Goal: Information Seeking & Learning: Learn about a topic

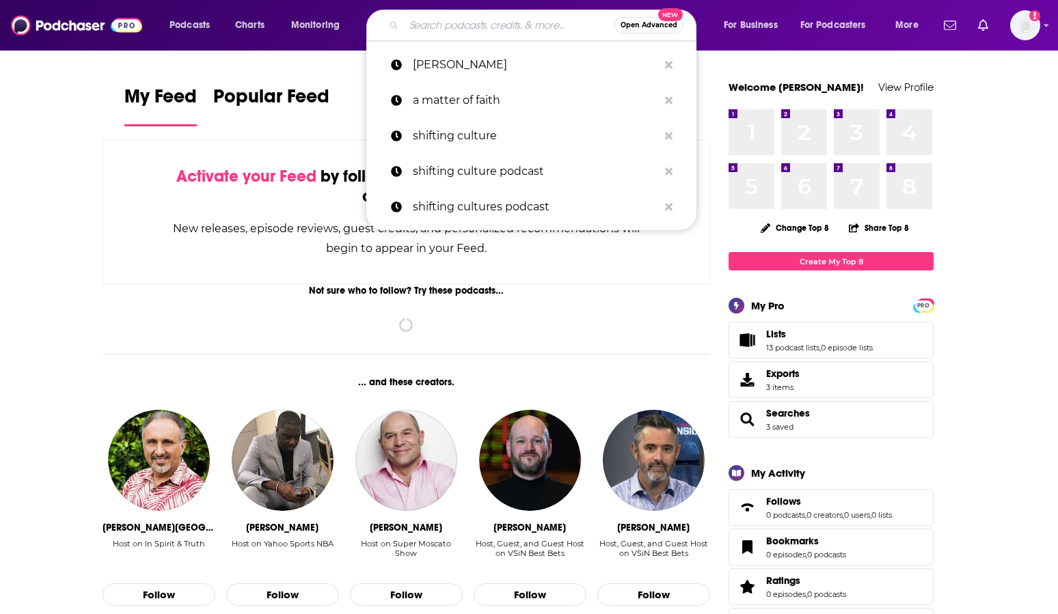
click at [486, 31] on input "Search podcasts, credits, & more..." at bounding box center [509, 25] width 210 height 22
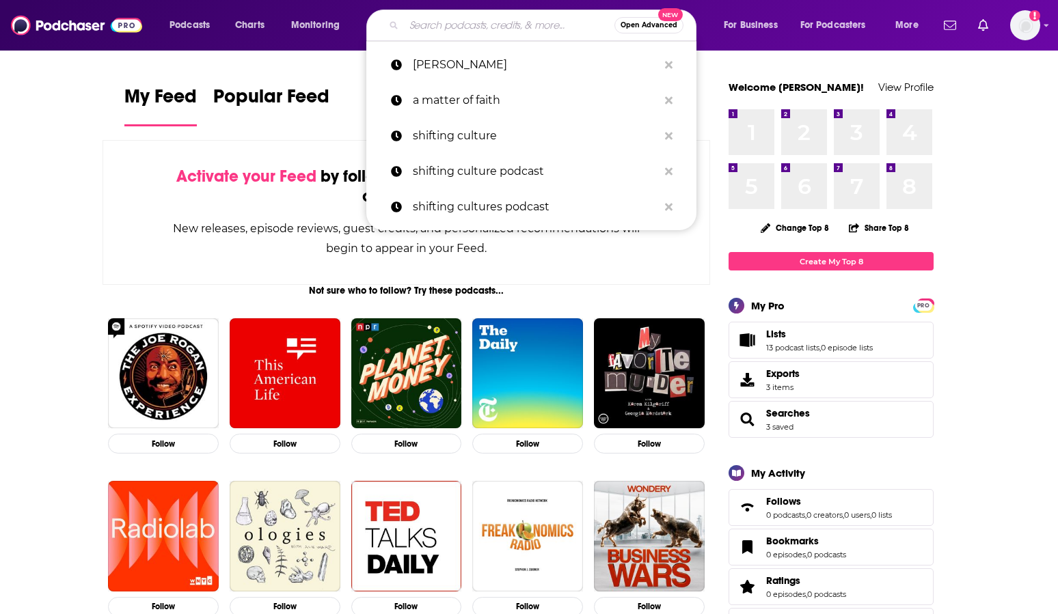
paste input "Trauma Therapist Podcast"
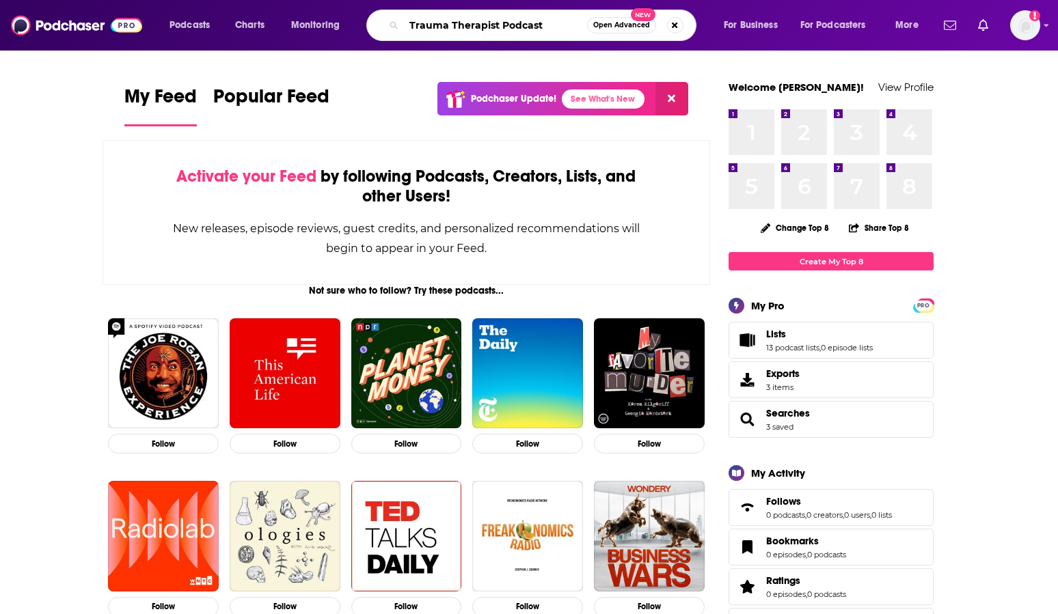
type input "Trauma Therapist Podcast"
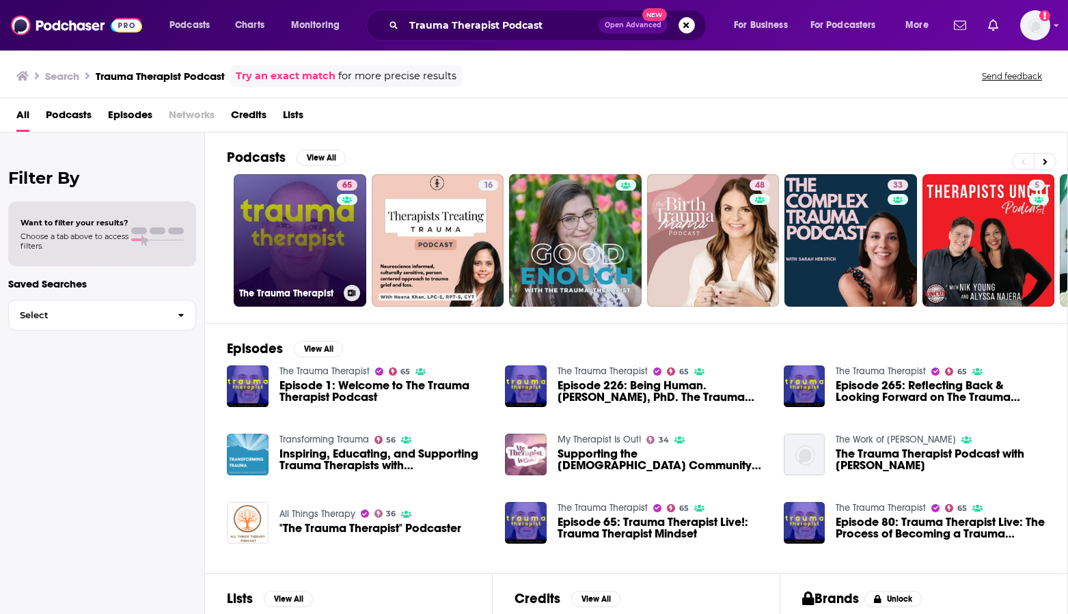
click at [273, 252] on link "65 The Trauma Therapist" at bounding box center [300, 240] width 133 height 133
